Goal: Information Seeking & Learning: Learn about a topic

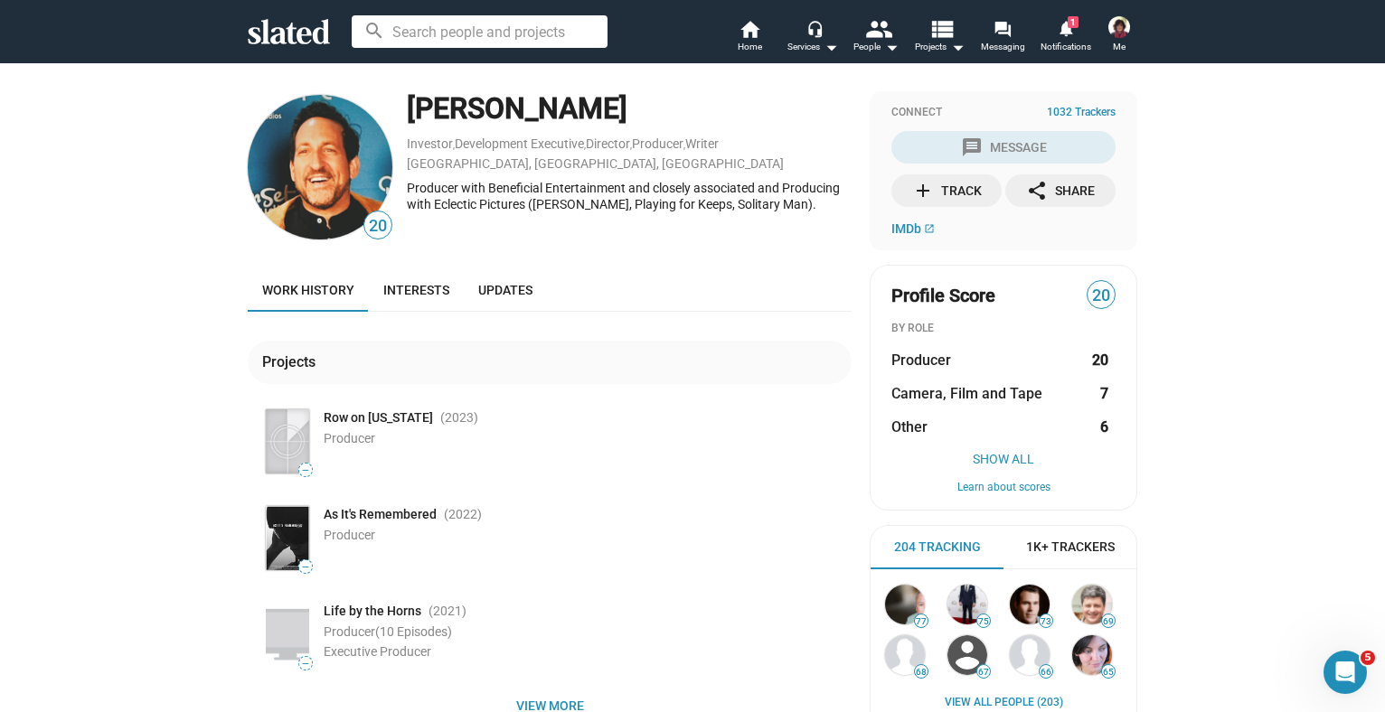
drag, startPoint x: 615, startPoint y: 113, endPoint x: 402, endPoint y: 104, distance: 212.6
click at [407, 104] on div "[PERSON_NAME]" at bounding box center [629, 108] width 445 height 39
copy div "[PERSON_NAME]"
click at [143, 366] on div "20 [PERSON_NAME] Investor , Development Executive , Director , Producer , Write…" at bounding box center [692, 510] width 1385 height 896
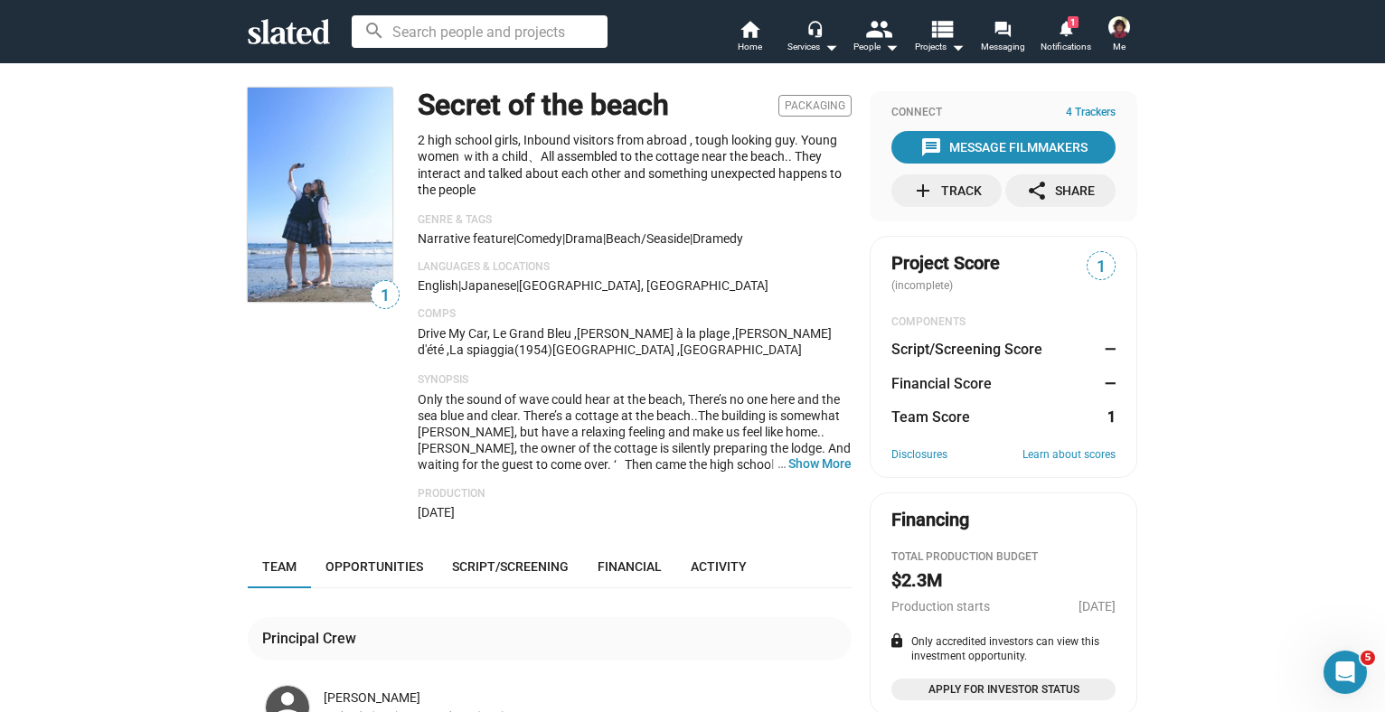
click at [136, 362] on div "1 Secret of the beach Packaging 2 high school girls, Inbound visitors from abro…" at bounding box center [692, 613] width 1385 height 1103
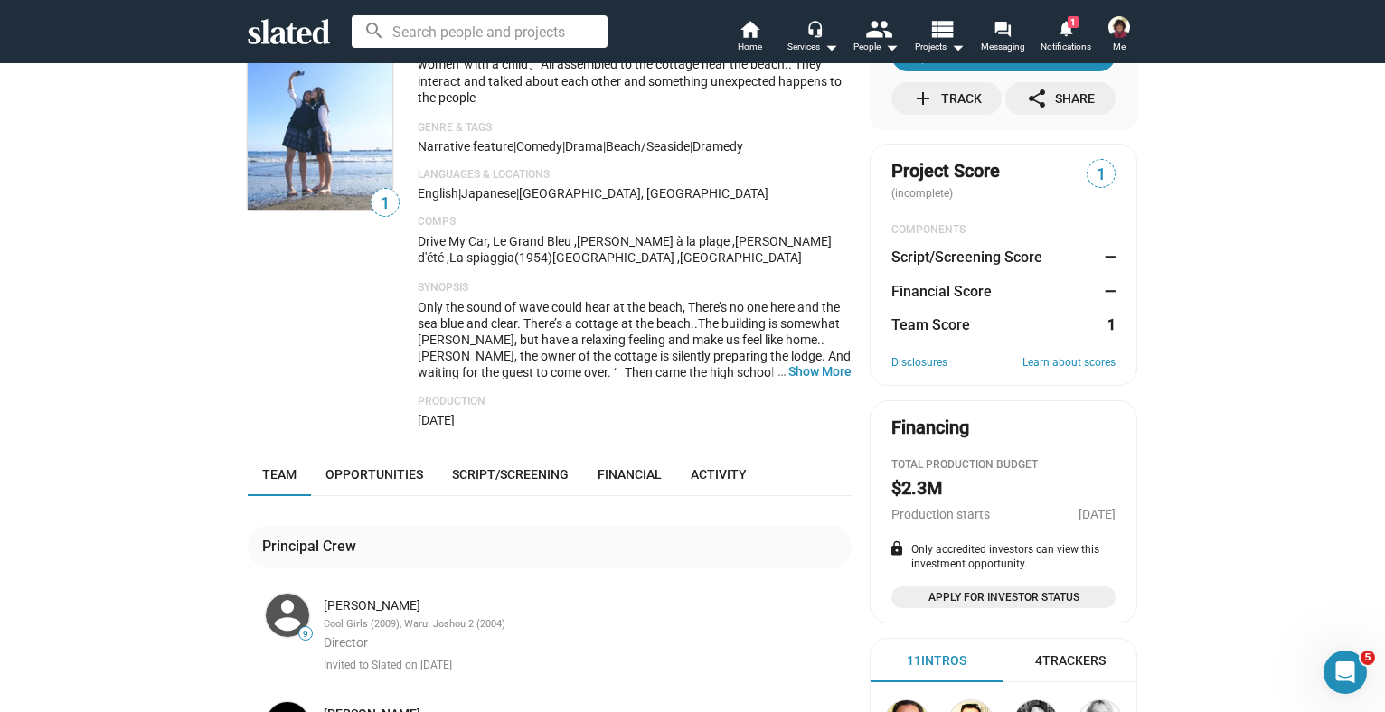
scroll to position [118, 0]
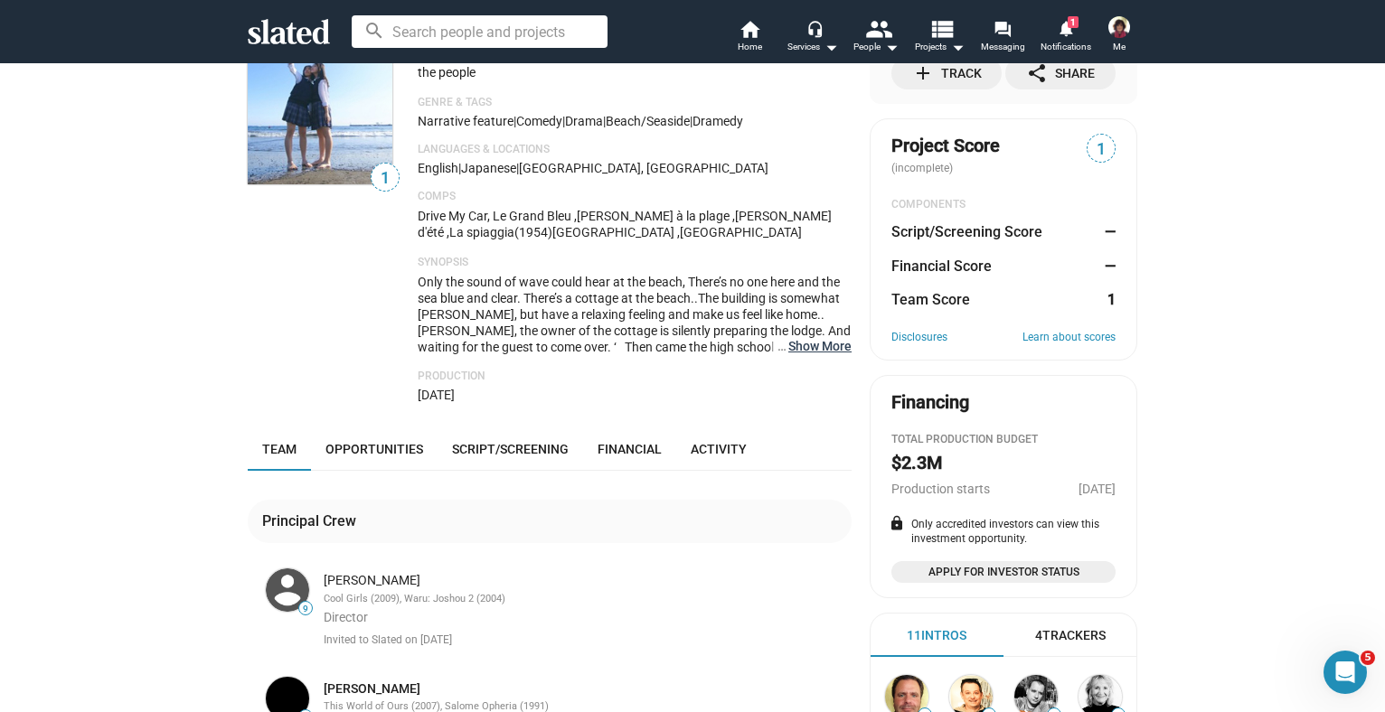
click at [825, 351] on button "… Show More" at bounding box center [819, 346] width 63 height 16
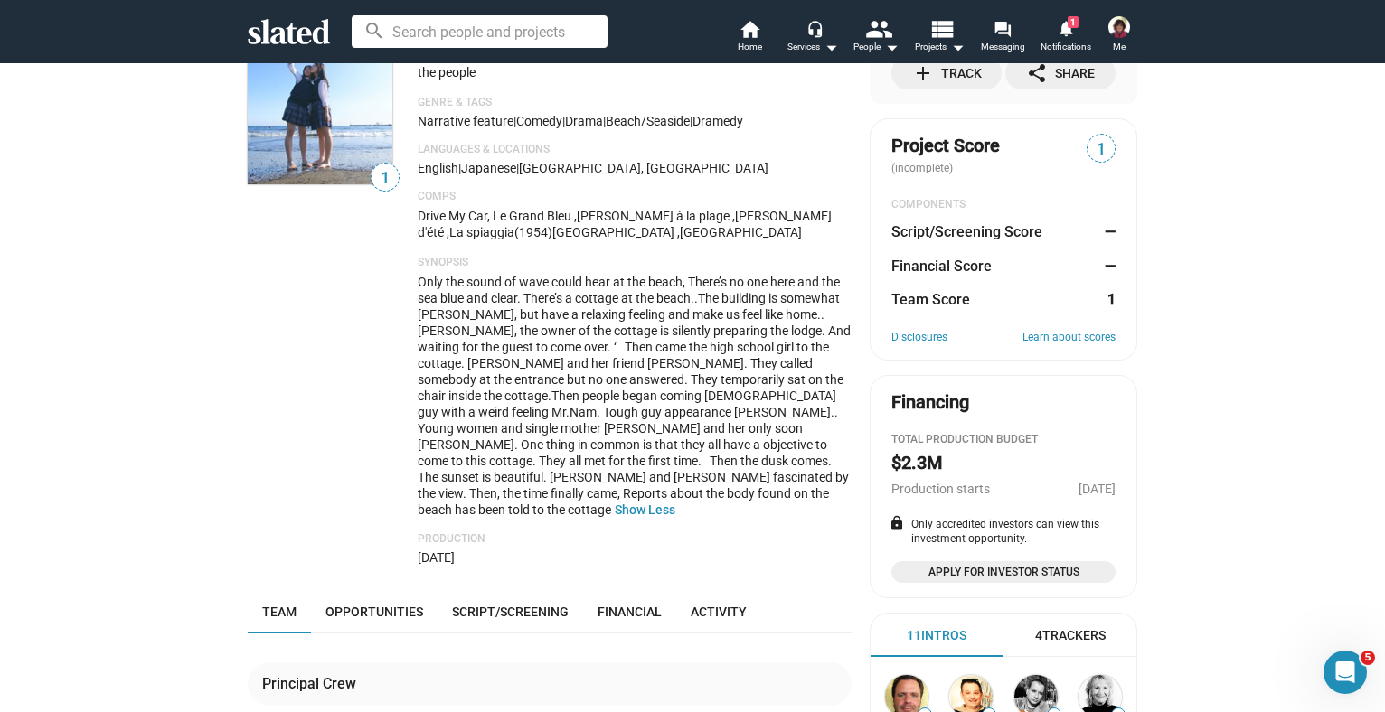
click at [202, 306] on div "1 Secret of the beach Packaging 2 high school girls, Inbound visitors from abro…" at bounding box center [692, 577] width 1385 height 1265
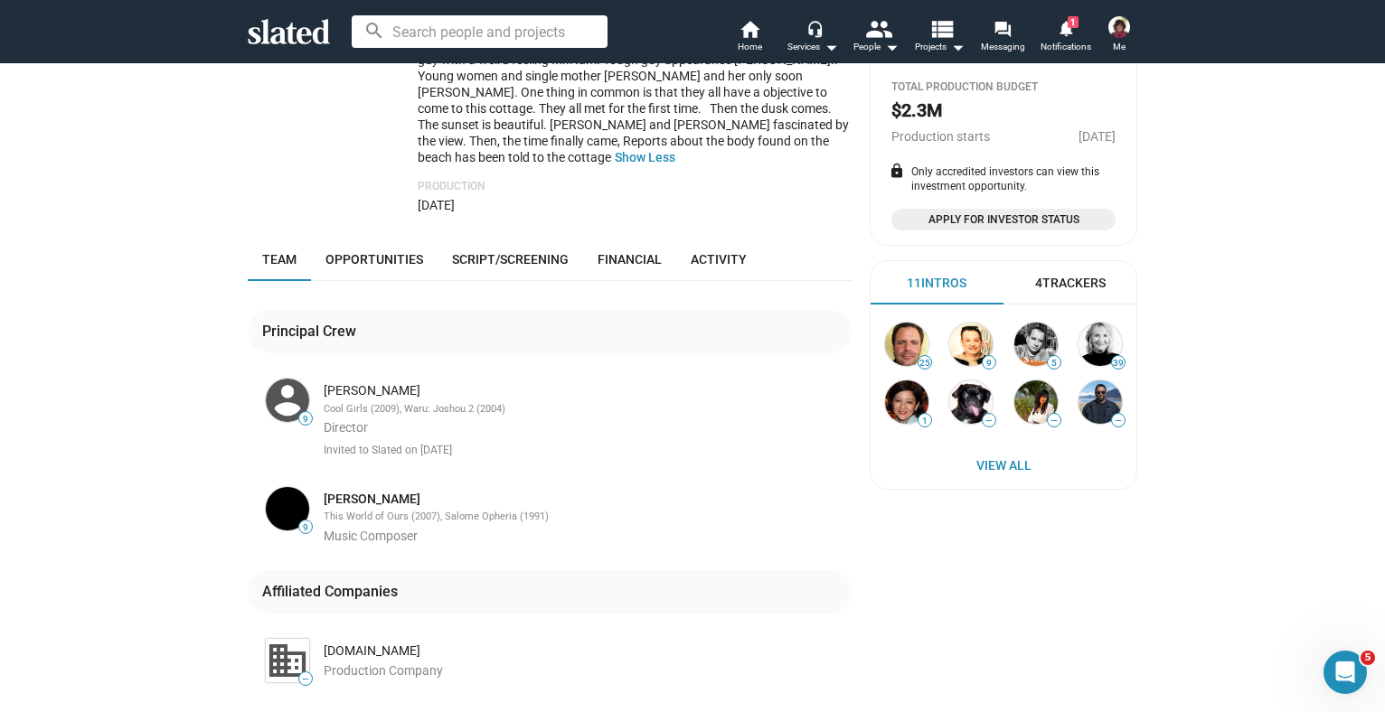
scroll to position [541, 0]
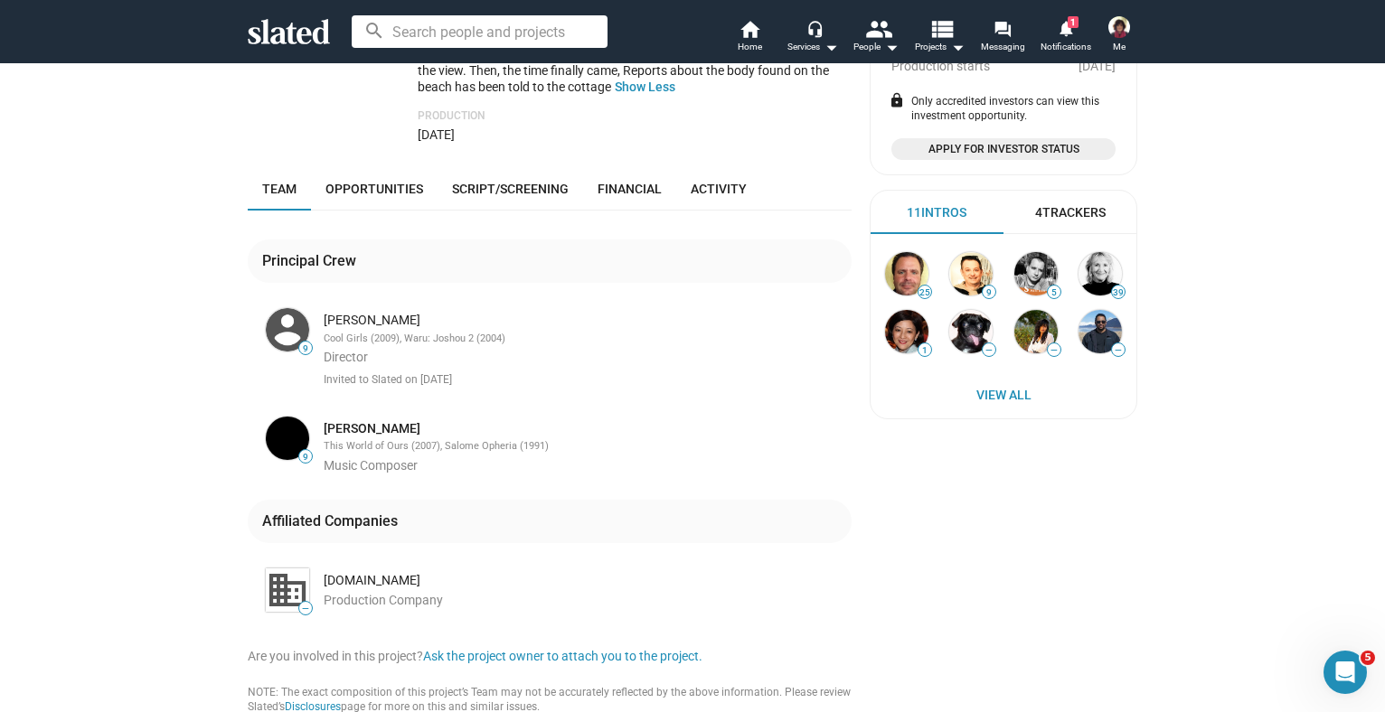
click at [334, 572] on div "[DOMAIN_NAME]" at bounding box center [586, 580] width 524 height 17
click at [347, 593] on span "Production Company" at bounding box center [383, 600] width 119 height 14
click at [278, 569] on img at bounding box center [287, 590] width 43 height 43
